Goal: Information Seeking & Learning: Check status

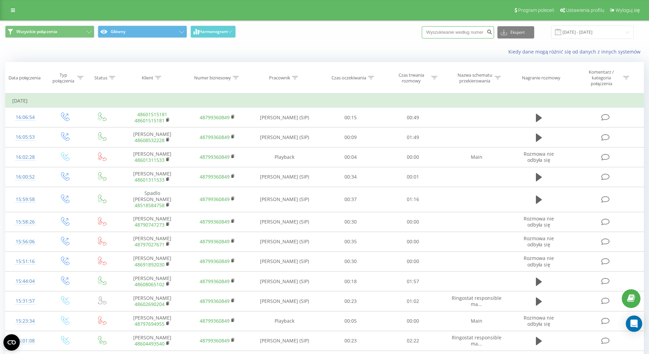
click at [479, 34] on input at bounding box center [458, 32] width 72 height 12
paste input "48881505588"
type input "48881505588"
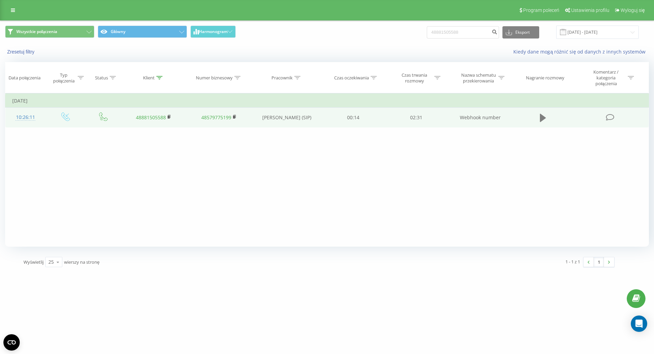
click at [544, 115] on icon at bounding box center [543, 118] width 6 height 10
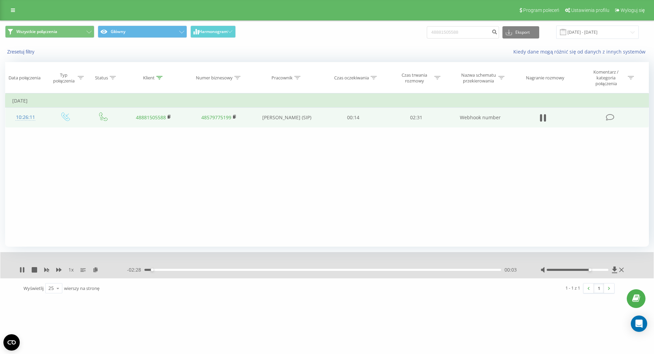
click at [592, 270] on div at bounding box center [578, 270] width 62 height 2
click at [598, 270] on div at bounding box center [578, 270] width 62 height 2
click at [324, 269] on div "00:50" at bounding box center [322, 270] width 357 height 2
click at [328, 268] on div "- 01:13 01:18 01:18" at bounding box center [325, 269] width 396 height 7
drag, startPoint x: 329, startPoint y: 269, endPoint x: 299, endPoint y: 267, distance: 30.7
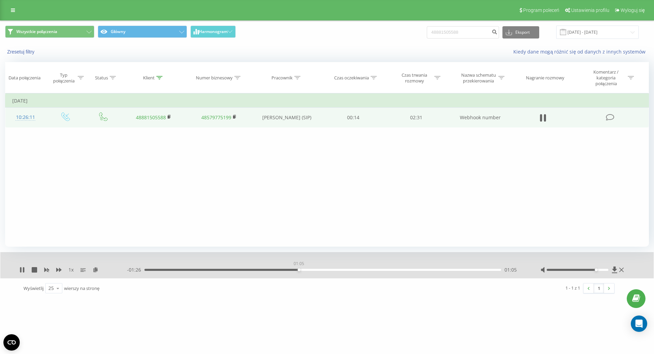
click at [299, 268] on div "01:05" at bounding box center [299, 269] width 3 height 3
click at [364, 269] on div "01:25" at bounding box center [322, 270] width 357 height 2
click at [376, 270] on div "01:35" at bounding box center [322, 270] width 357 height 2
click at [62, 269] on div "1 x" at bounding box center [73, 269] width 108 height 7
click at [60, 266] on div "1 x - 00:48 01:44 01:44" at bounding box center [326, 265] width 653 height 26
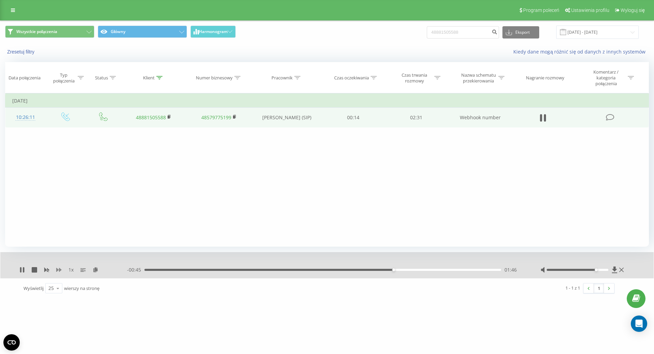
click at [58, 268] on icon at bounding box center [58, 269] width 5 height 5
click at [145, 269] on div "00:00" at bounding box center [322, 270] width 357 height 2
click at [61, 269] on icon at bounding box center [58, 269] width 5 height 5
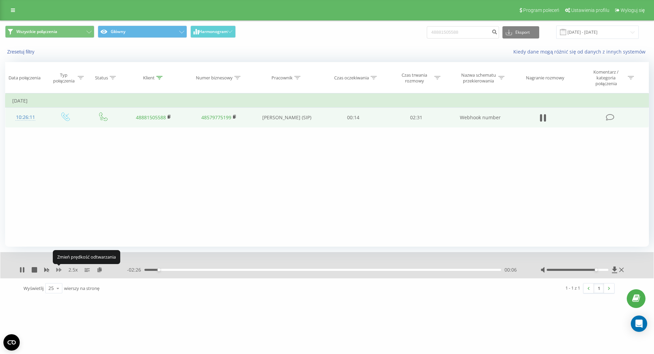
click at [61, 269] on icon at bounding box center [58, 269] width 5 height 5
drag, startPoint x: 162, startPoint y: 270, endPoint x: 150, endPoint y: 270, distance: 12.6
click at [150, 270] on div "00:02" at bounding box center [149, 269] width 3 height 3
click at [155, 270] on div "00:04" at bounding box center [322, 270] width 357 height 2
click at [153, 269] on div "00:03" at bounding box center [322, 270] width 357 height 2
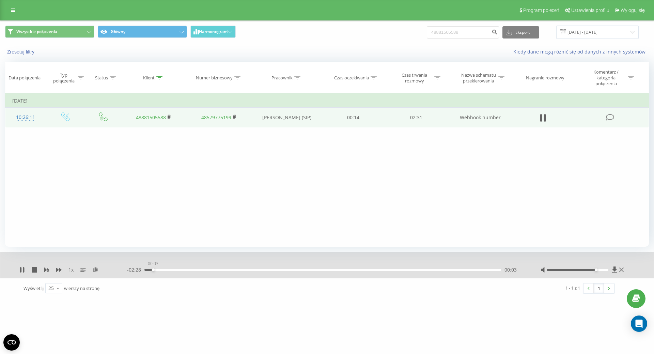
click at [153, 270] on div "00:03" at bounding box center [322, 270] width 357 height 2
click at [148, 269] on div "00:01" at bounding box center [322, 270] width 357 height 2
click at [22, 266] on div "1 x - 01:02 01:29 01:29" at bounding box center [326, 265] width 653 height 26
click at [24, 269] on icon at bounding box center [23, 269] width 1 height 5
click at [442, 35] on input "48881505588" at bounding box center [463, 32] width 72 height 12
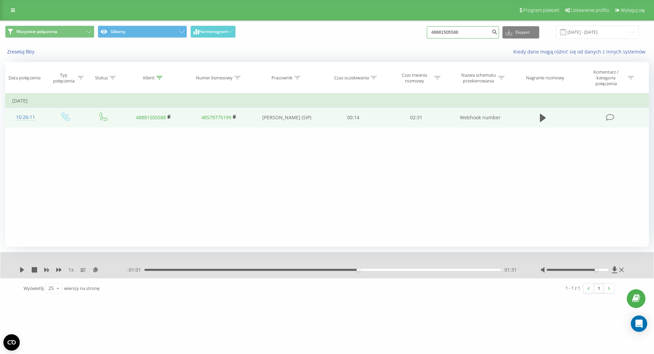
drag, startPoint x: 470, startPoint y: 30, endPoint x: 401, endPoint y: 32, distance: 69.2
click at [401, 32] on div "Wszystkie połączenia Główny Harmonogram 48881505588 Eksport .csv .xls .xlsx 22.…" at bounding box center [327, 32] width 644 height 13
paste input
click input
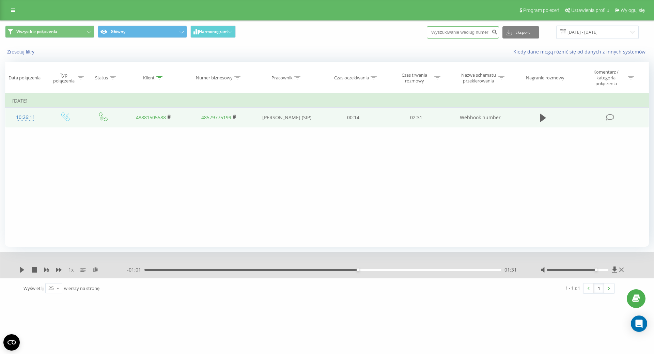
paste input "48666571830"
click input "48666571830"
type input "+48666571830"
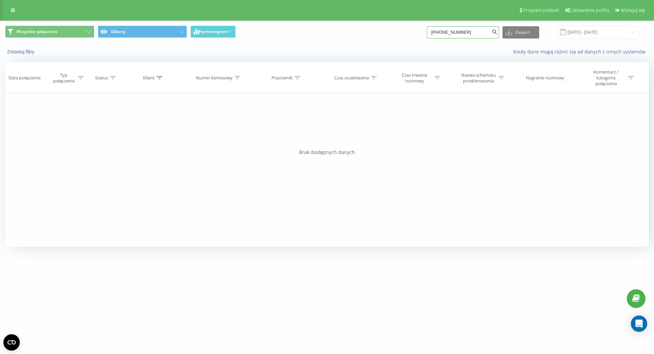
click at [441, 31] on input "+48666571830" at bounding box center [463, 32] width 72 height 12
type input "48666571830"
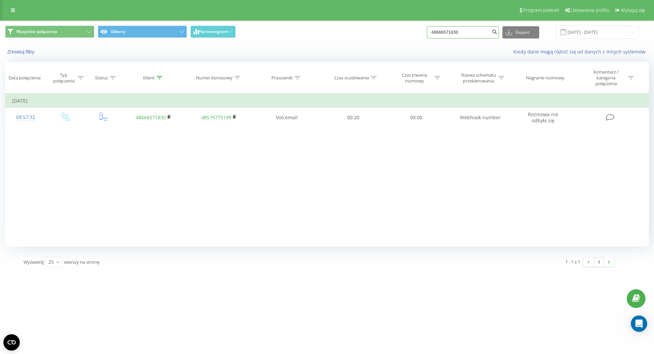
drag, startPoint x: 469, startPoint y: 29, endPoint x: 433, endPoint y: 30, distance: 35.8
click at [433, 30] on div "Wszystkie połączenia Główny Harmonogram 48666571830 Eksport .csv .xls .xlsx [DA…" at bounding box center [327, 32] width 644 height 13
paste input
type input "48666571830"
drag, startPoint x: 470, startPoint y: 35, endPoint x: 406, endPoint y: 32, distance: 64.5
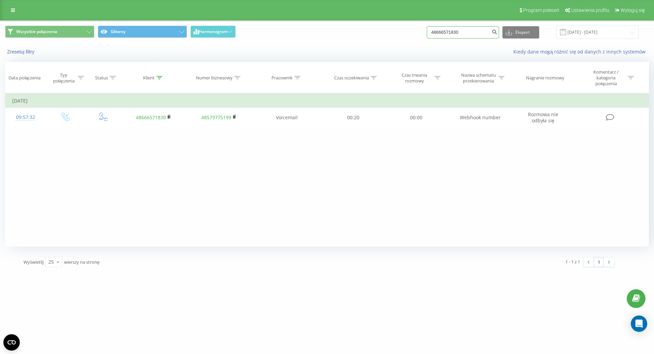
click at [406, 32] on div "Wszystkie połączenia Główny Harmonogram 48666571830 Eksport .csv .xls .xlsx [DA…" at bounding box center [327, 32] width 644 height 13
paste input
paste input "48530651150"
click at [440, 32] on input "48530651150" at bounding box center [463, 32] width 72 height 12
type input "48530651150"
